Goal: Task Accomplishment & Management: Manage account settings

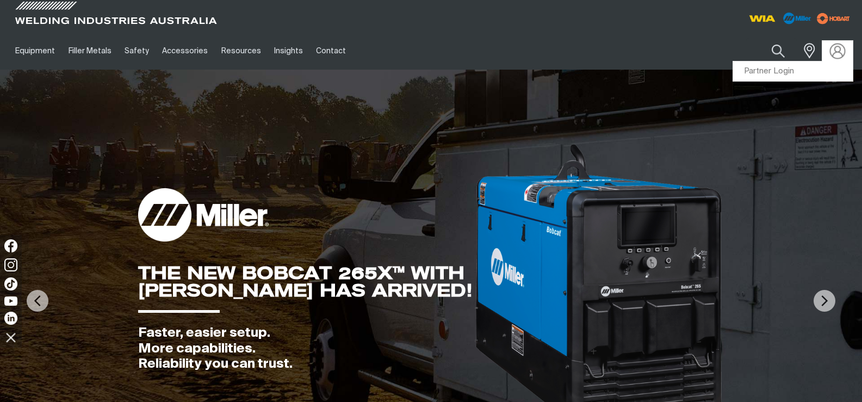
click at [839, 52] on img at bounding box center [838, 51] width 16 height 16
click at [779, 72] on link "Partner Login" at bounding box center [793, 71] width 120 height 20
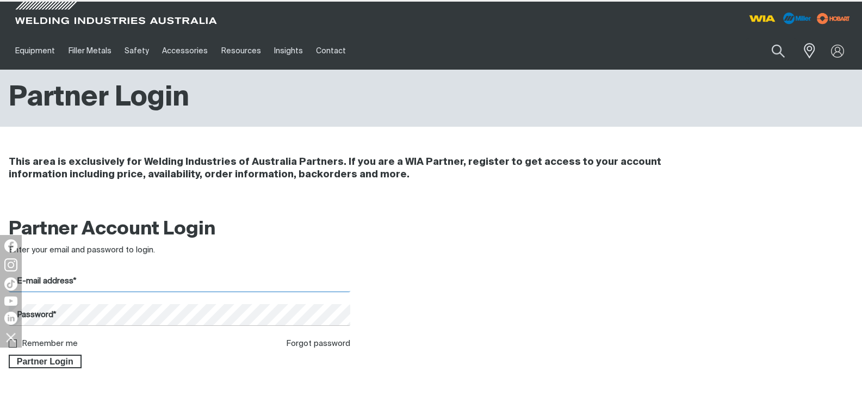
type input "[EMAIL_ADDRESS][DOMAIN_NAME]"
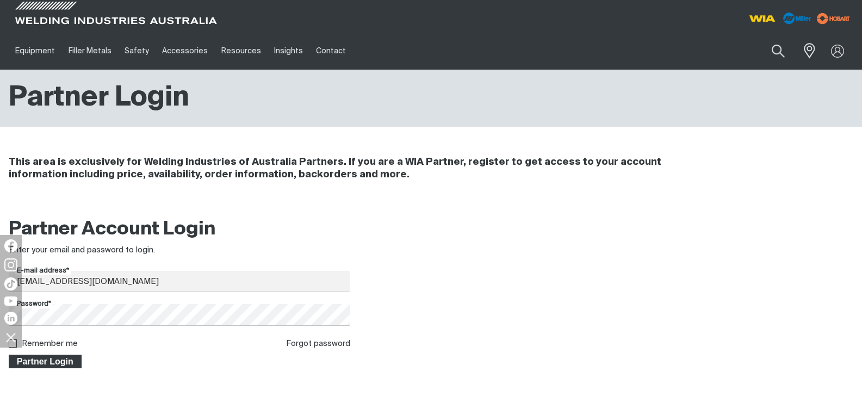
click at [45, 362] on span "Partner Login" at bounding box center [45, 362] width 71 height 14
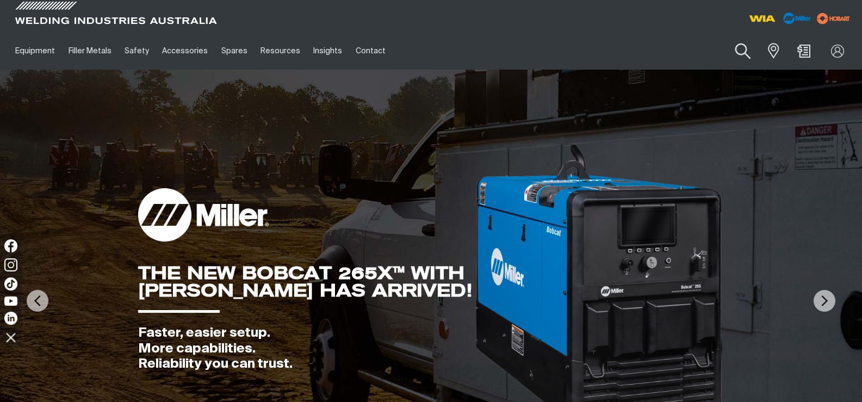
click at [744, 51] on button "Search products" at bounding box center [743, 51] width 44 height 31
click at [685, 58] on input "Search" at bounding box center [677, 51] width 168 height 24
